Goal: Transaction & Acquisition: Purchase product/service

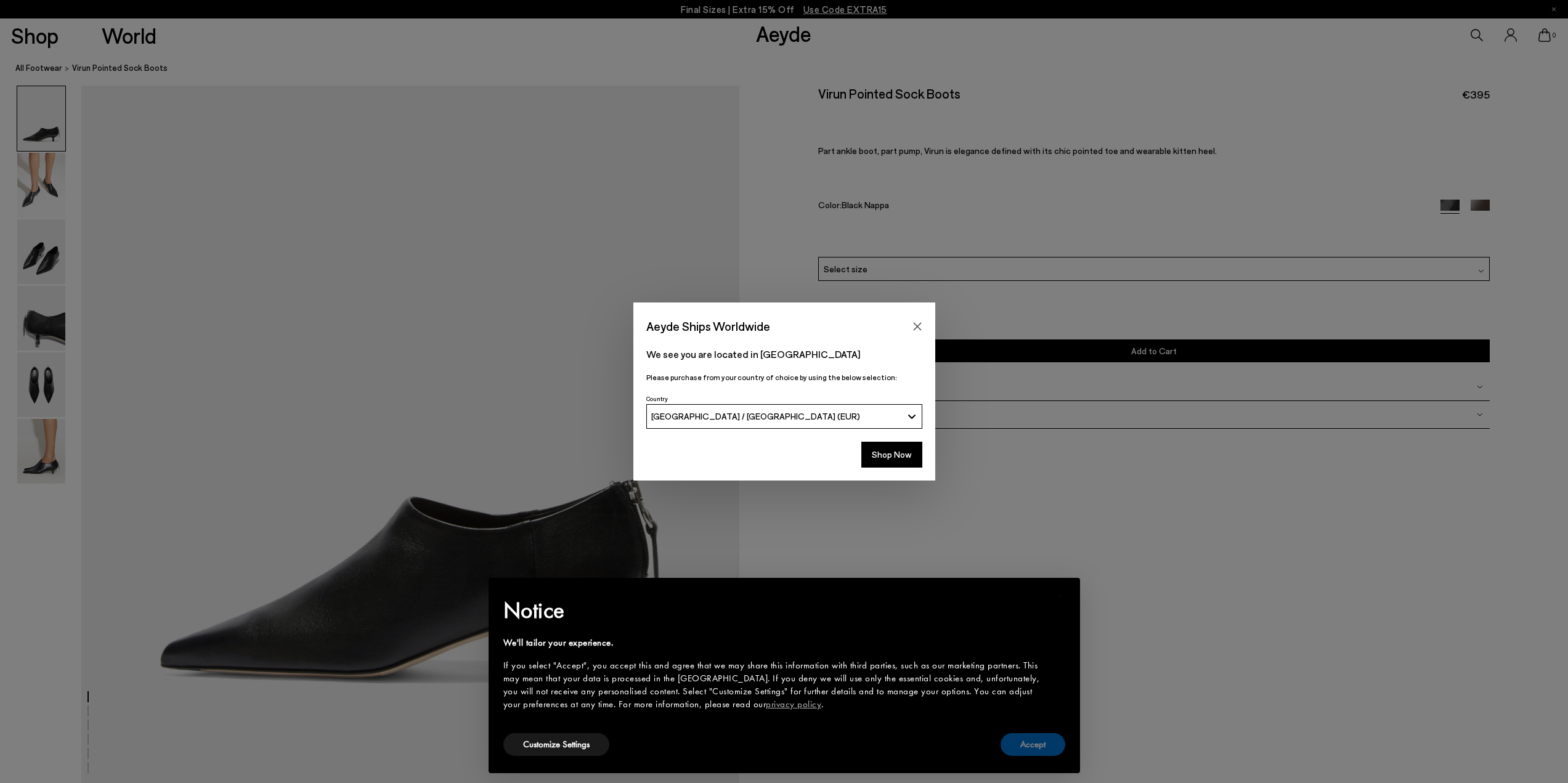
click at [1038, 743] on button "Accept" at bounding box center [1033, 744] width 65 height 23
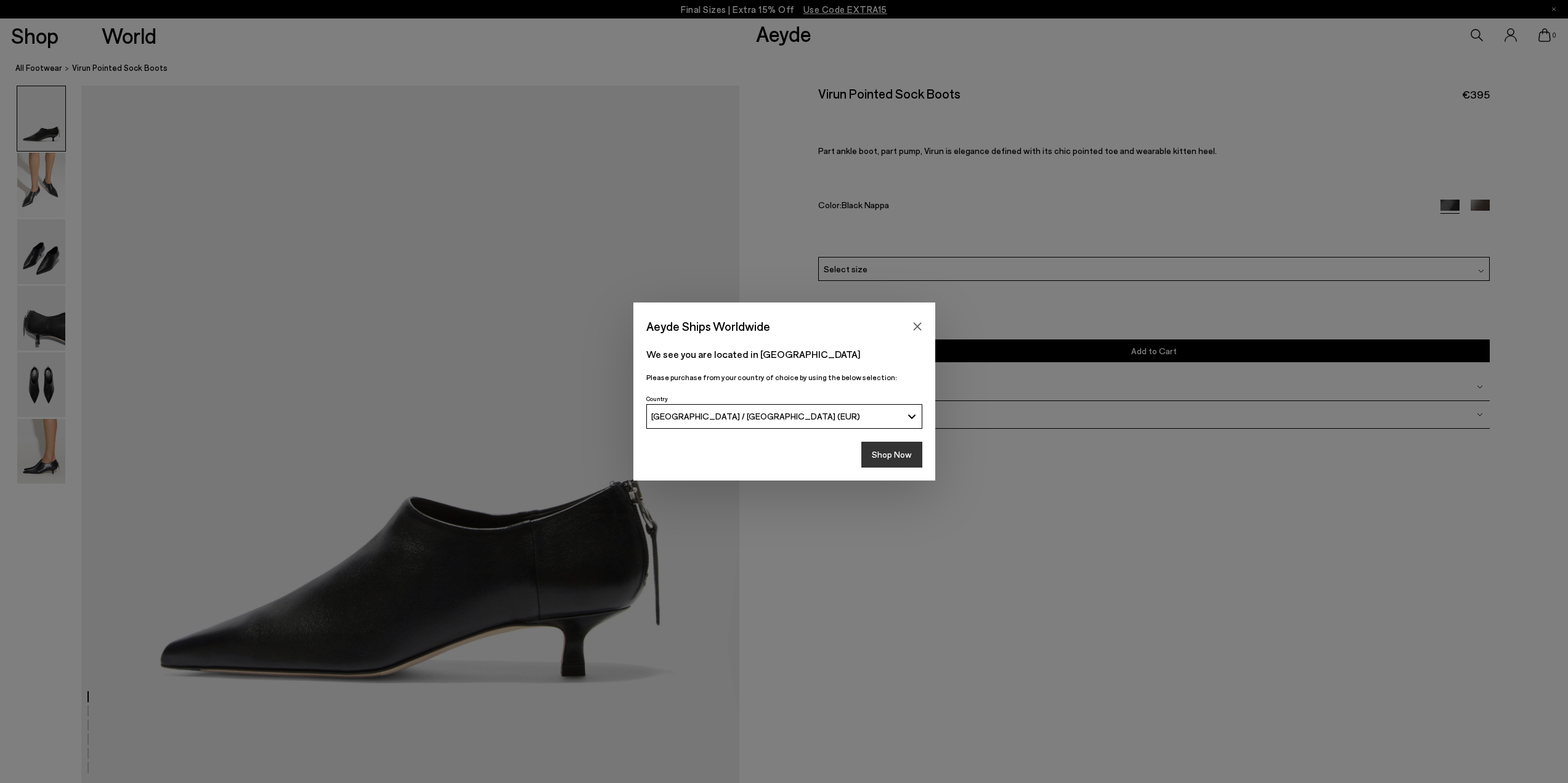
click at [880, 457] on button "Shop Now" at bounding box center [891, 454] width 61 height 26
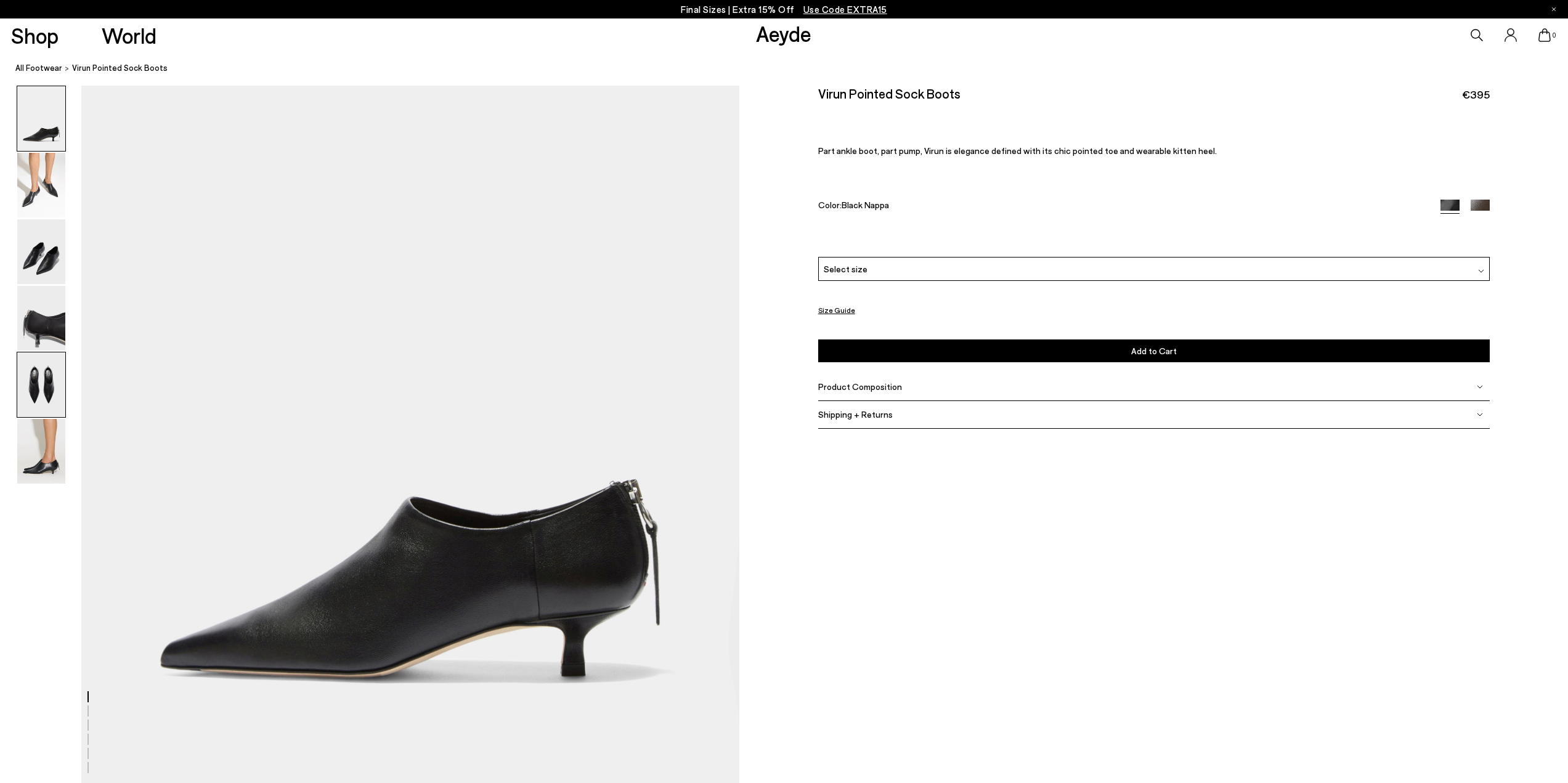
click at [42, 369] on img at bounding box center [41, 385] width 48 height 65
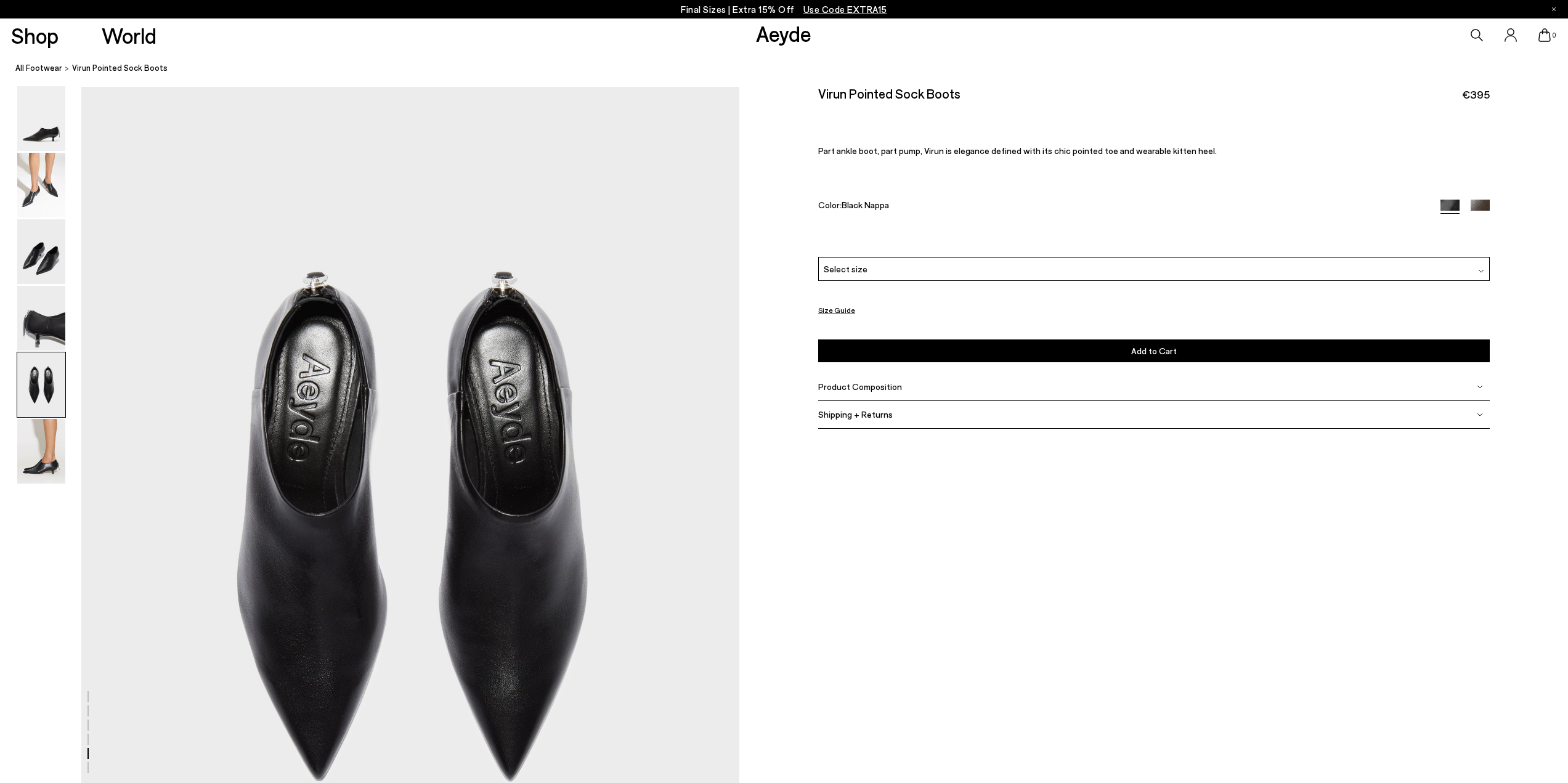
scroll to position [3339, 0]
click at [50, 323] on img at bounding box center [41, 318] width 48 height 65
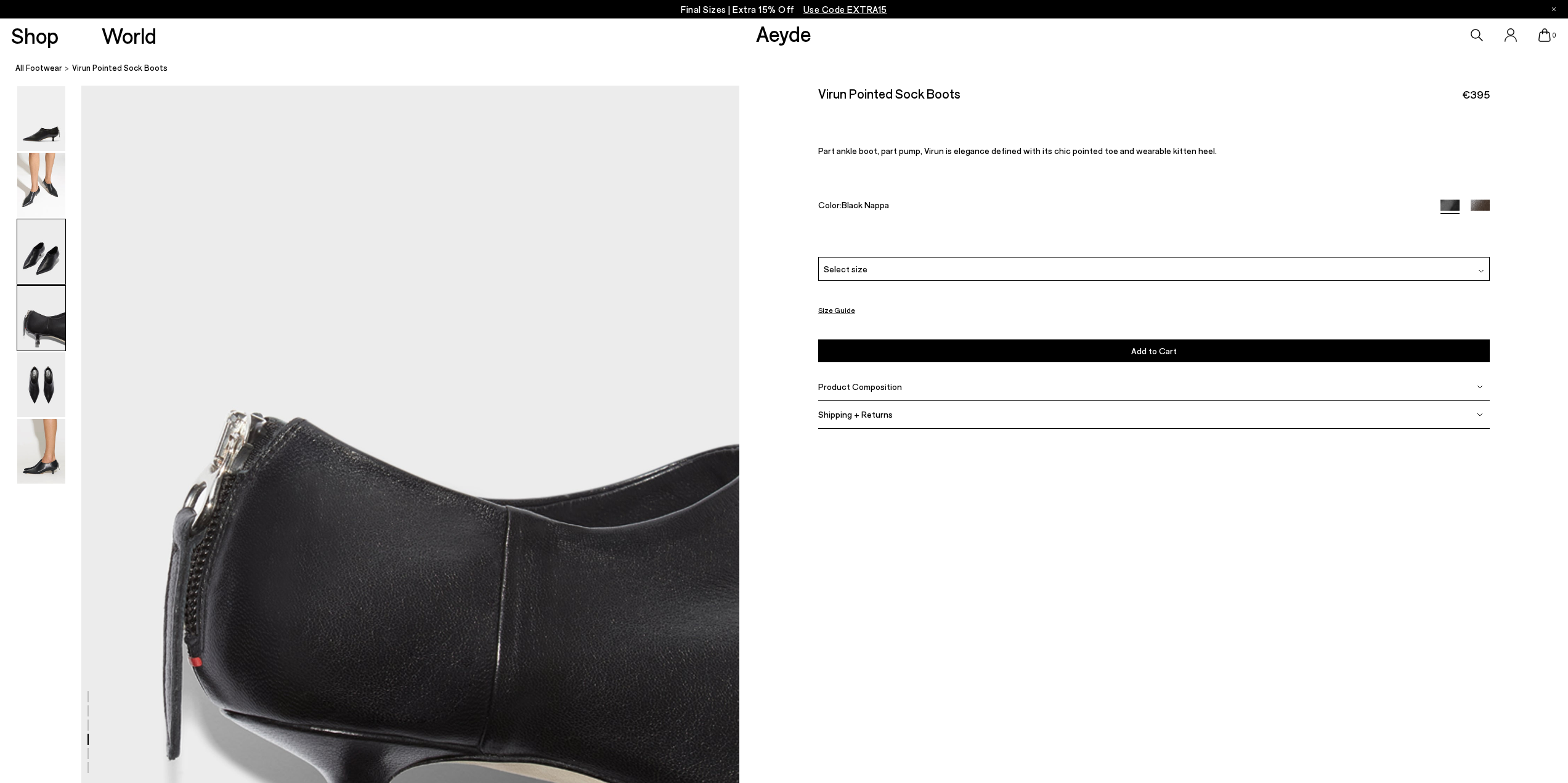
click at [51, 269] on img at bounding box center [41, 252] width 48 height 65
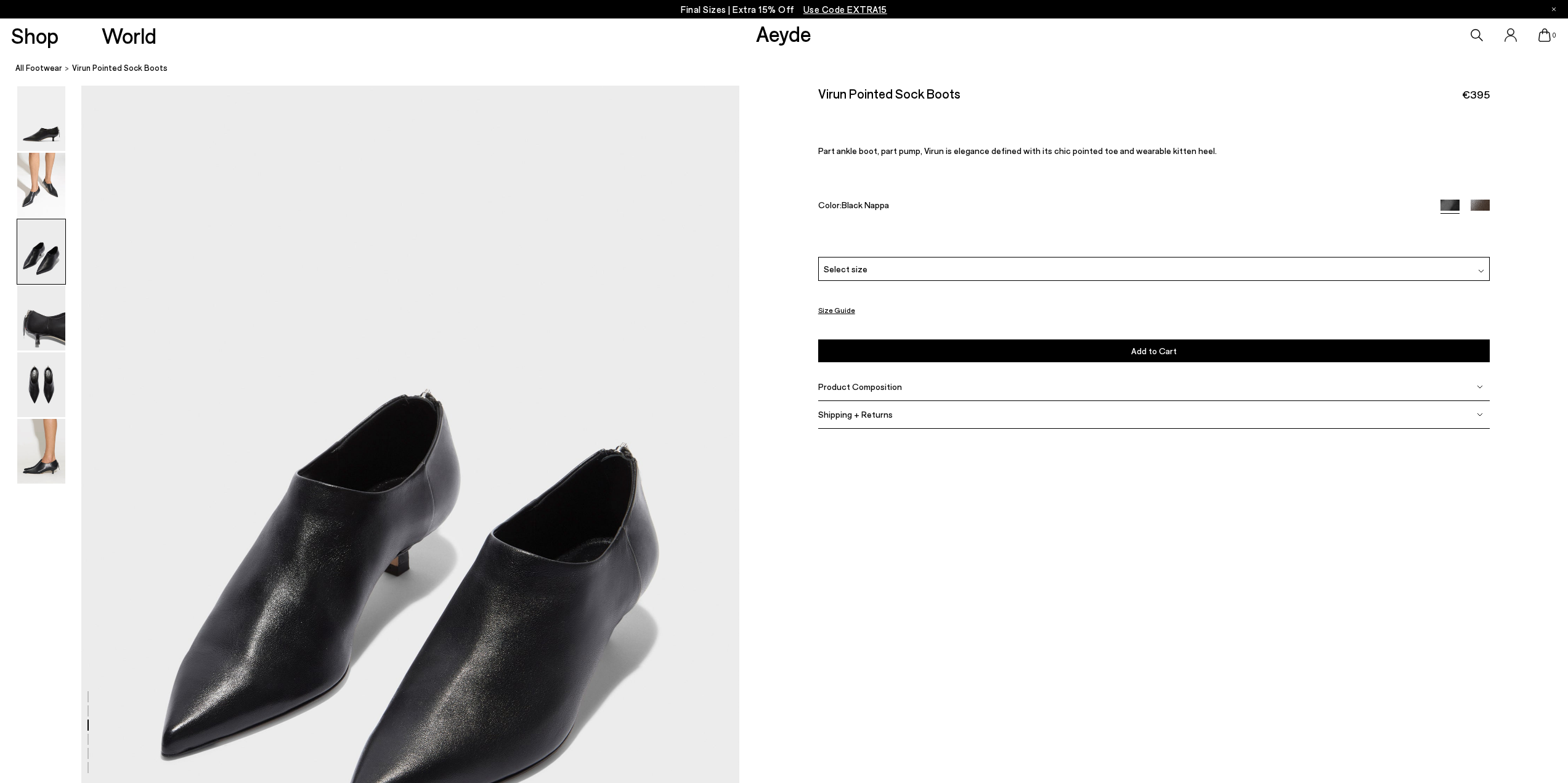
scroll to position [1580, 0]
click at [920, 271] on div "Select size" at bounding box center [1154, 269] width 672 height 24
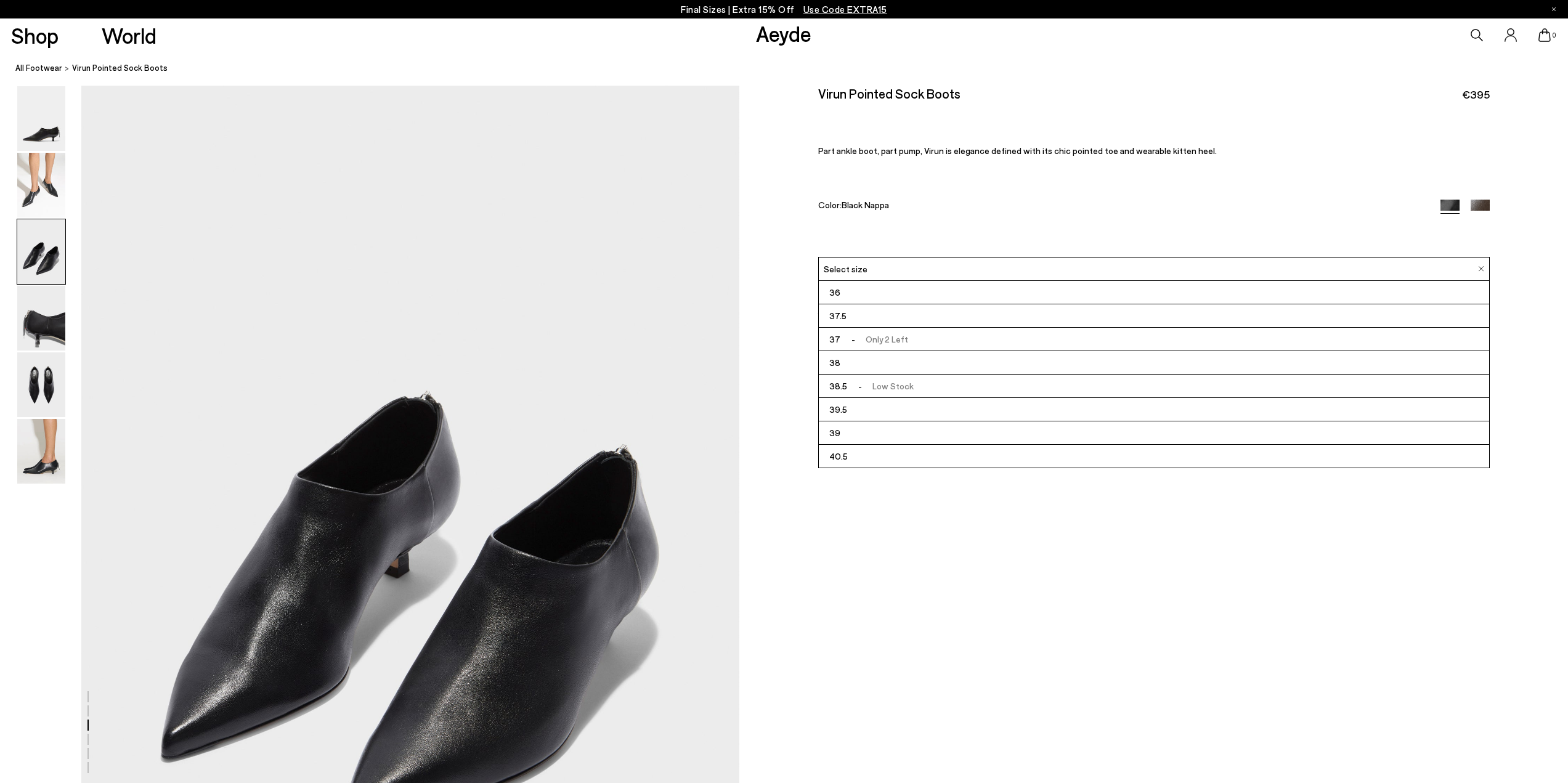
click at [899, 311] on li "37.5" at bounding box center [1154, 316] width 670 height 23
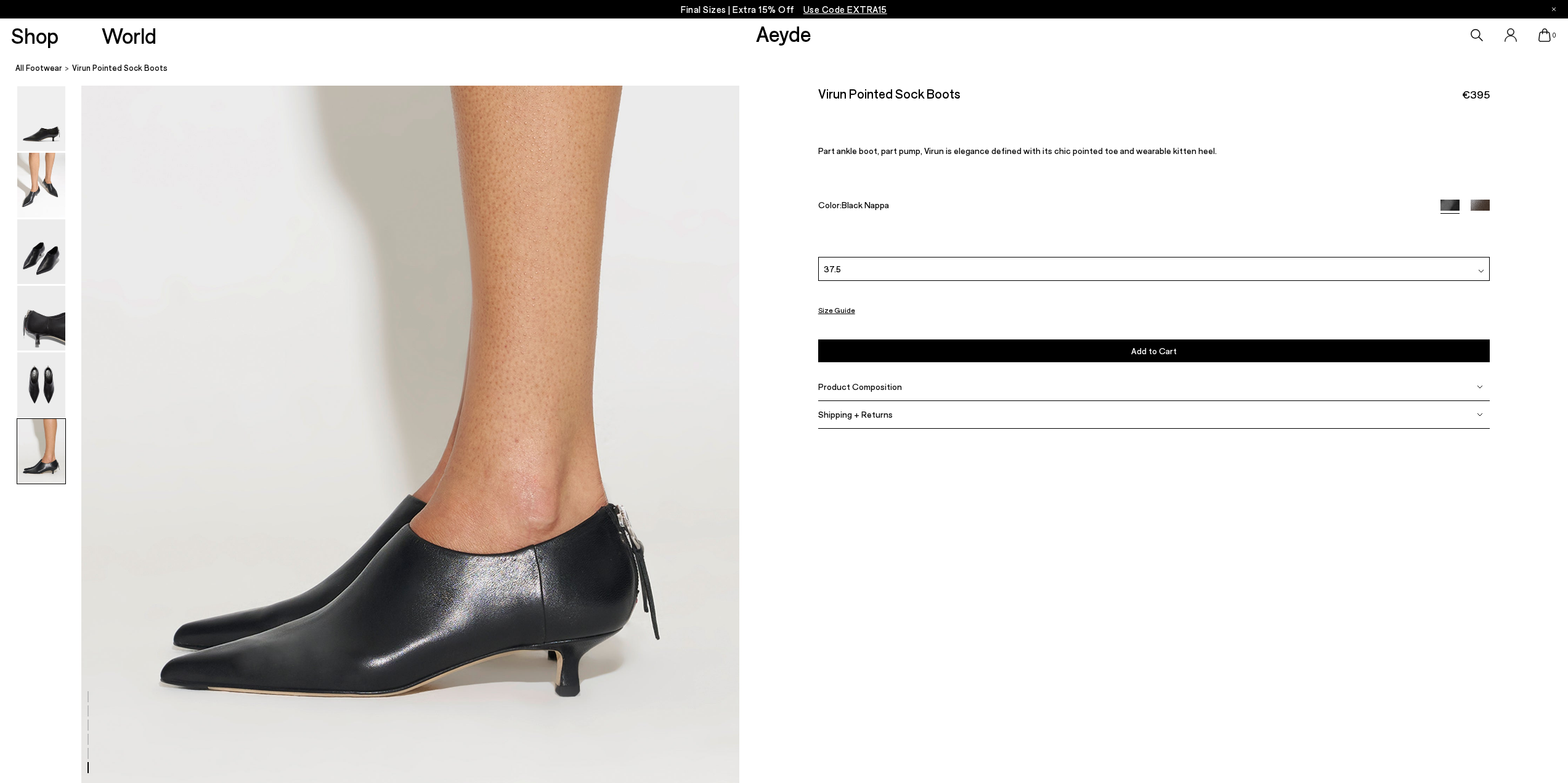
scroll to position [4414, 0]
